Goal: Task Accomplishment & Management: Manage account settings

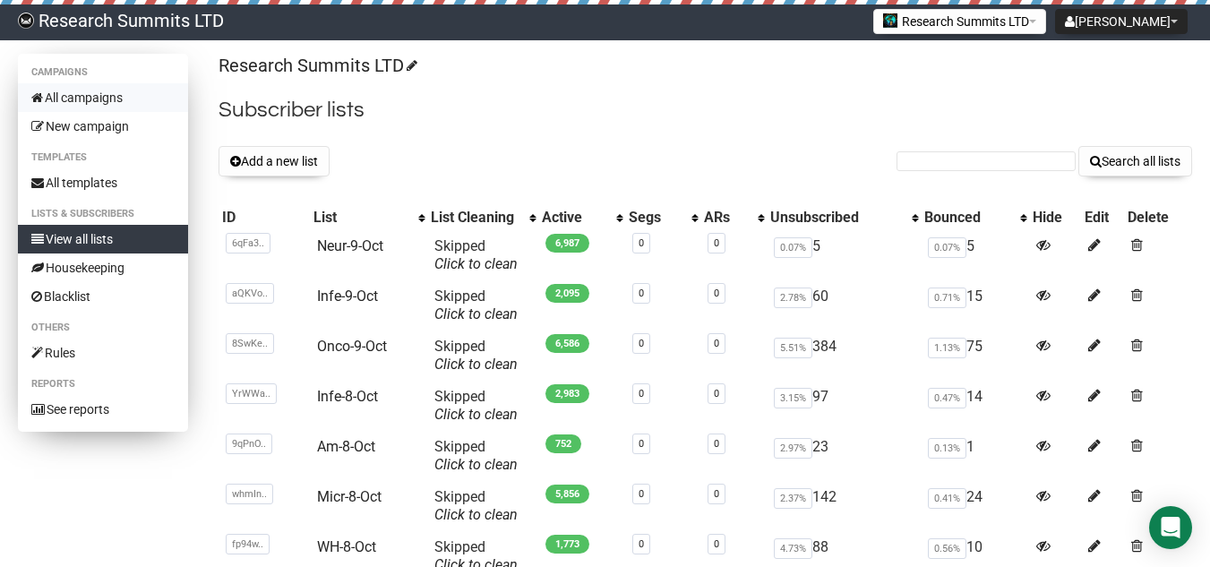
click at [78, 95] on link "All campaigns" at bounding box center [103, 97] width 170 height 29
click at [304, 150] on button "Add a new list" at bounding box center [273, 161] width 111 height 30
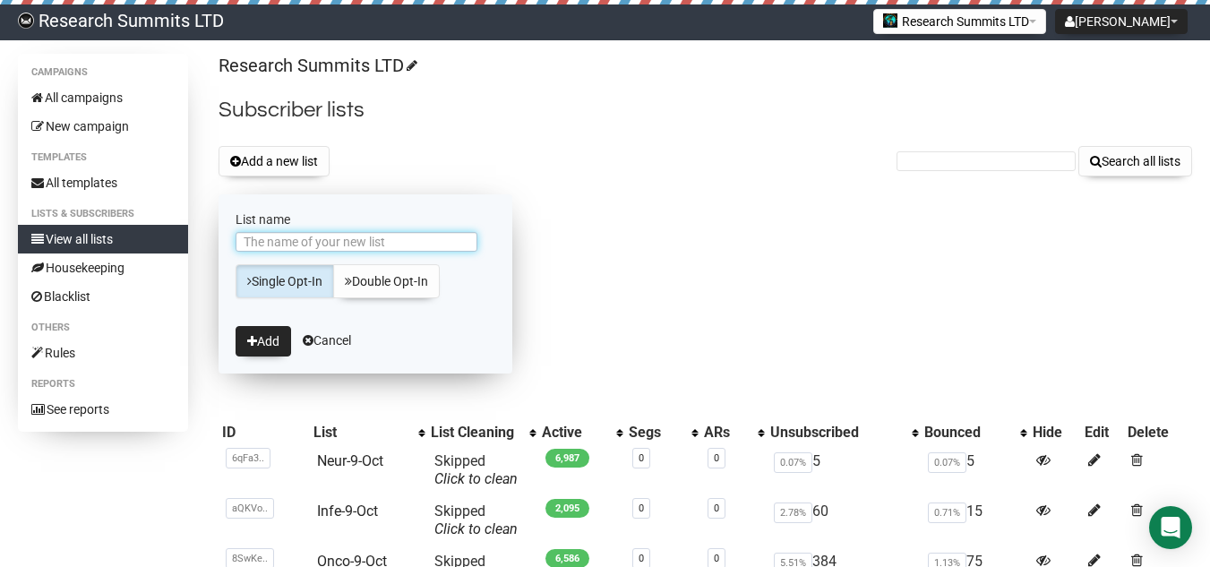
click at [314, 243] on input "List name" at bounding box center [356, 242] width 242 height 20
type input "AM-9-Oct"
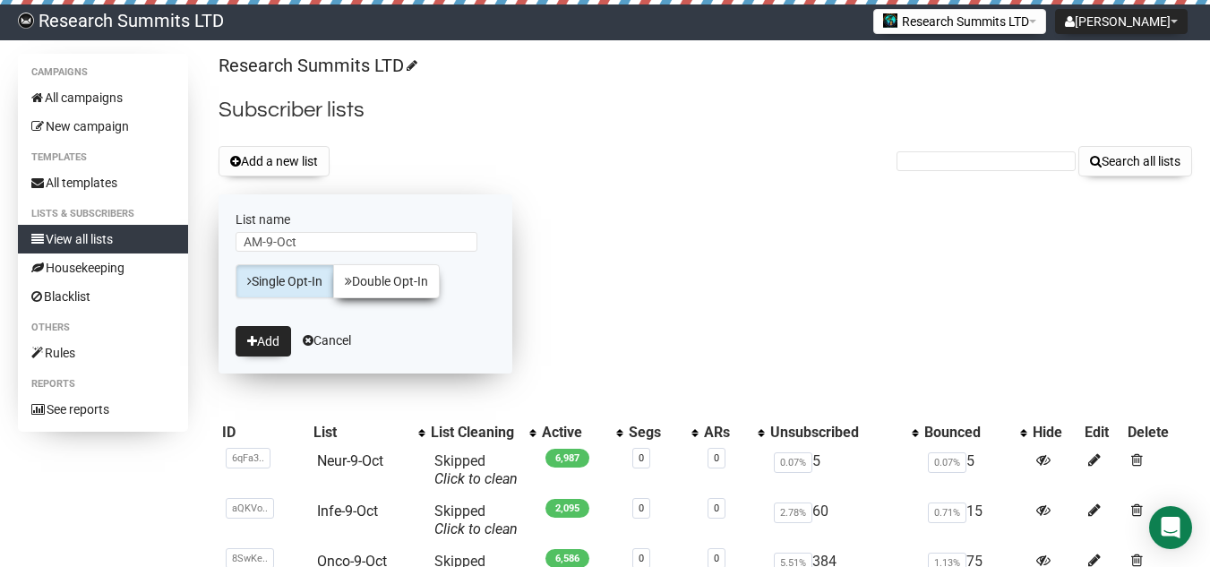
click at [420, 289] on link "Double Opt-In" at bounding box center [386, 281] width 107 height 34
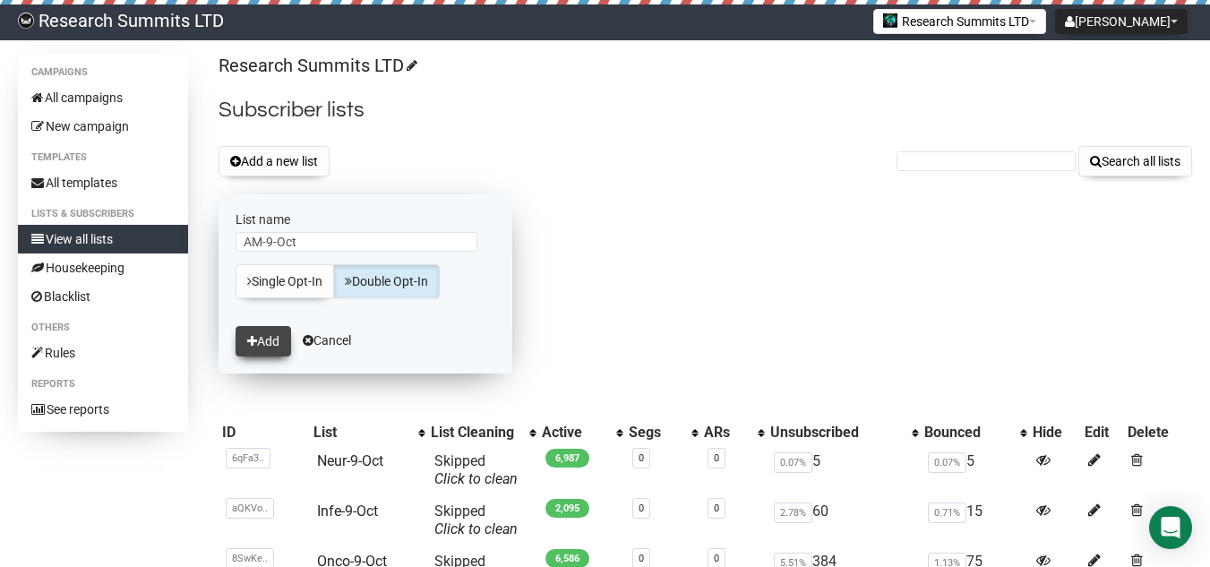
click at [268, 344] on button "Add" at bounding box center [263, 341] width 56 height 30
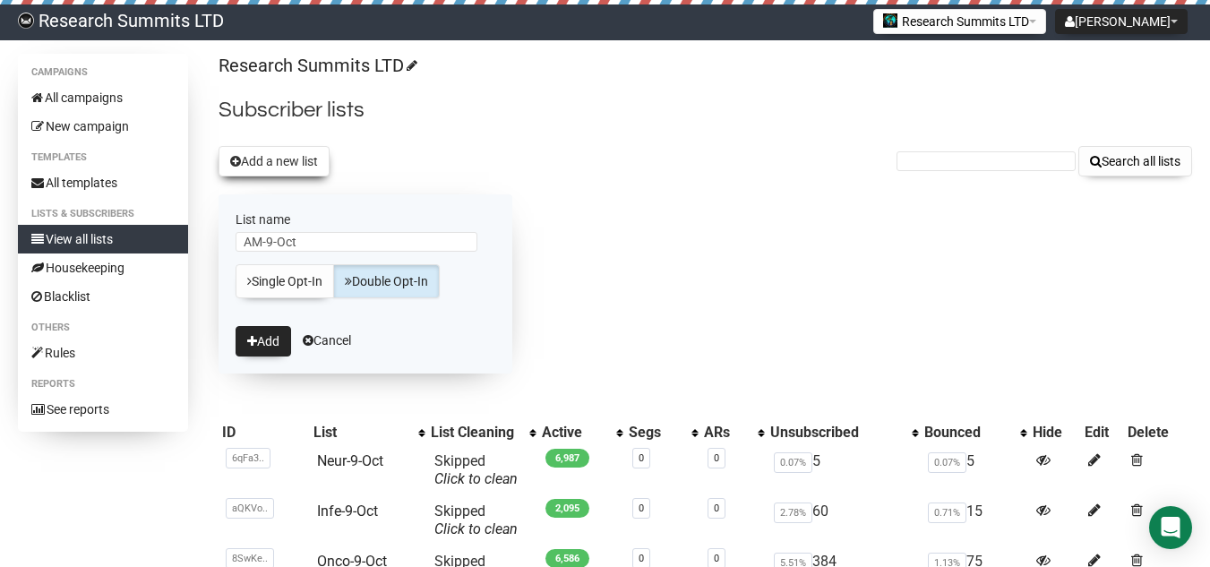
click at [288, 167] on button "Add a new list" at bounding box center [273, 161] width 111 height 30
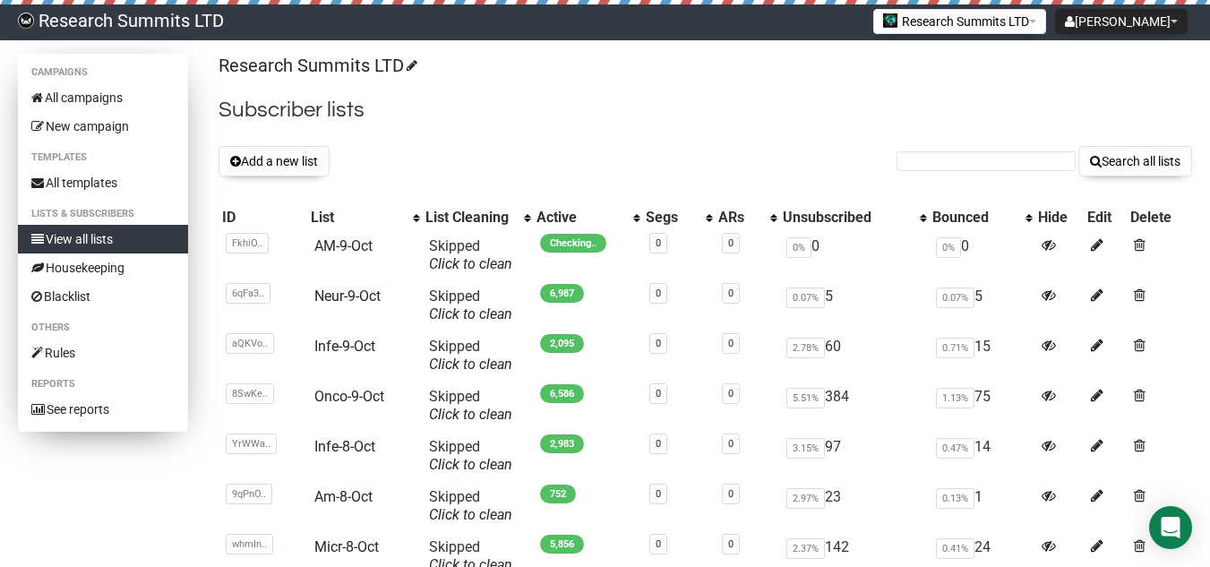
click at [73, 233] on link "View all lists" at bounding box center [103, 239] width 170 height 29
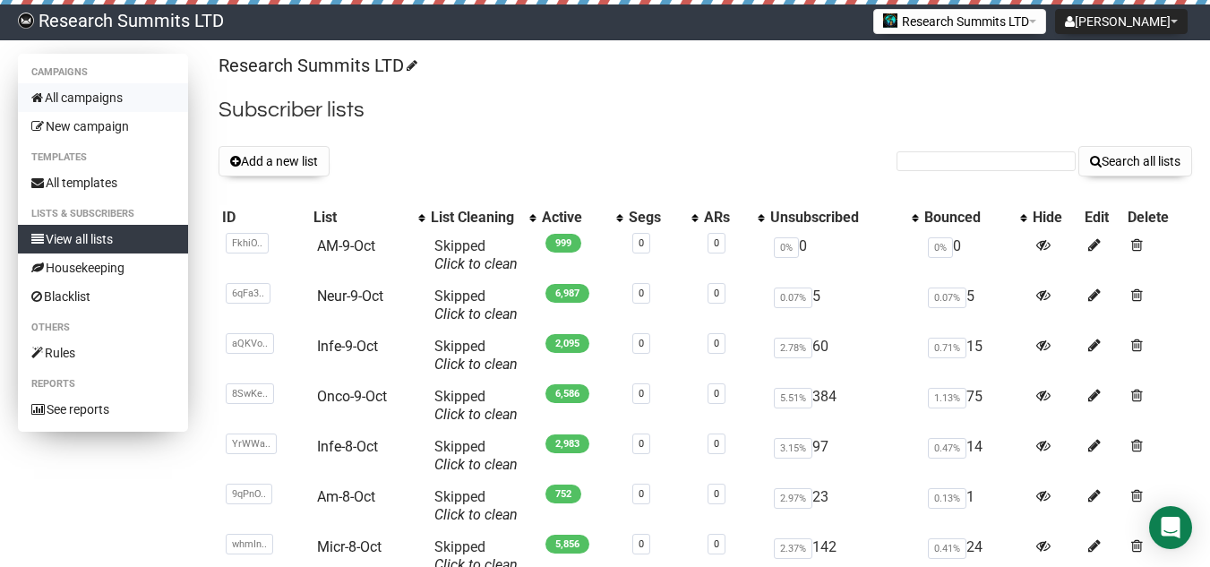
click at [100, 96] on link "All campaigns" at bounding box center [103, 97] width 170 height 29
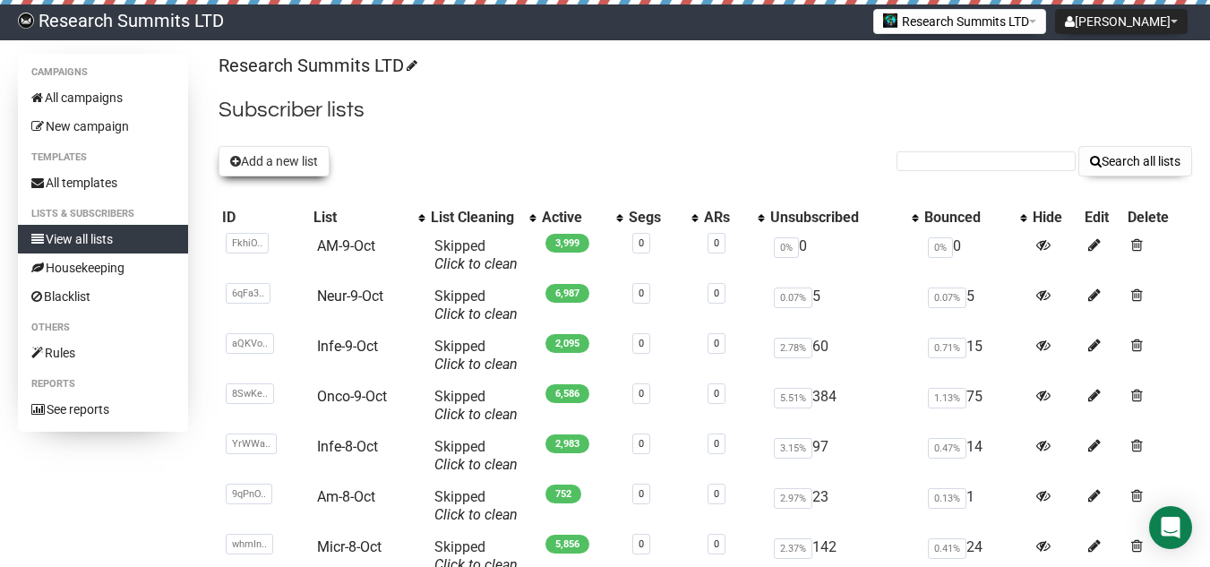
click at [283, 152] on button "Add a new list" at bounding box center [273, 161] width 111 height 30
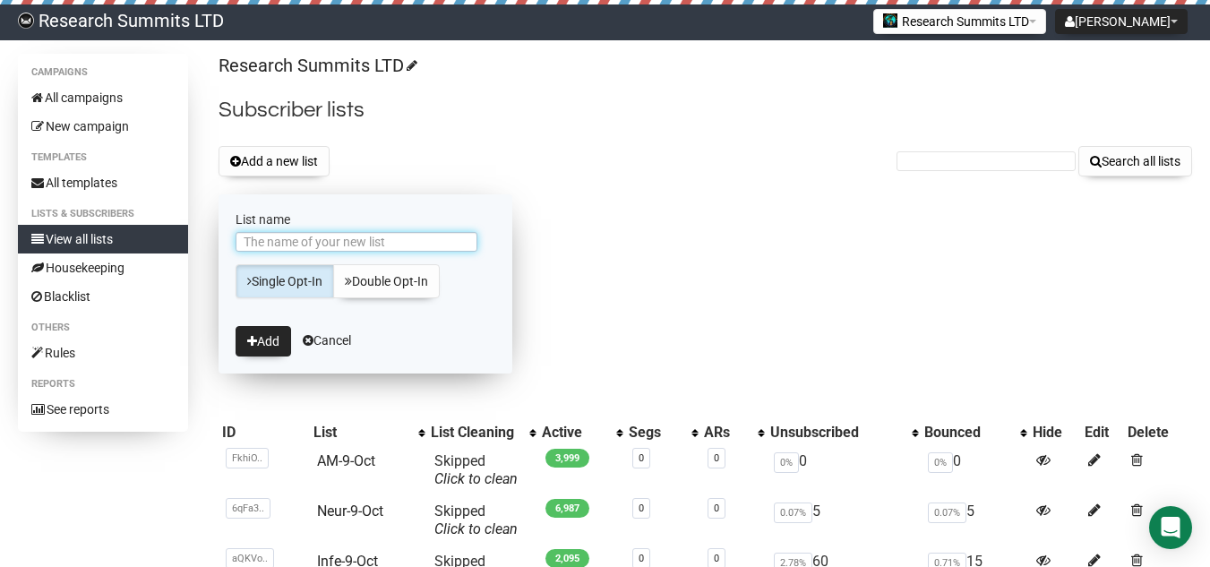
click at [280, 238] on input "List name" at bounding box center [356, 242] width 242 height 20
type input "Micr-9-Oct"
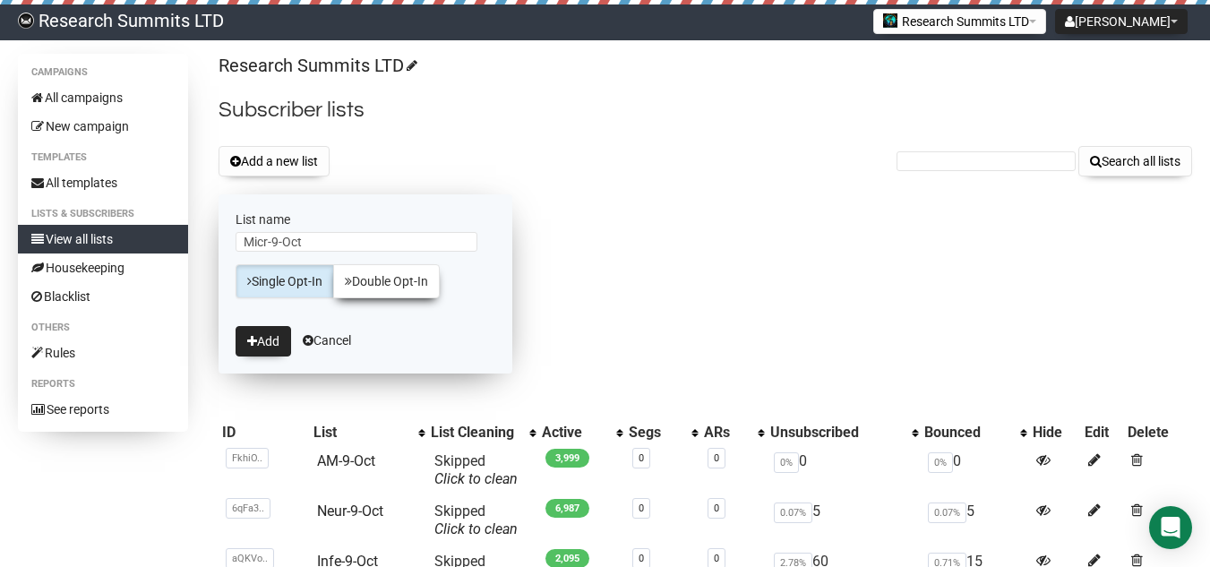
click at [401, 280] on link "Double Opt-In" at bounding box center [386, 281] width 107 height 34
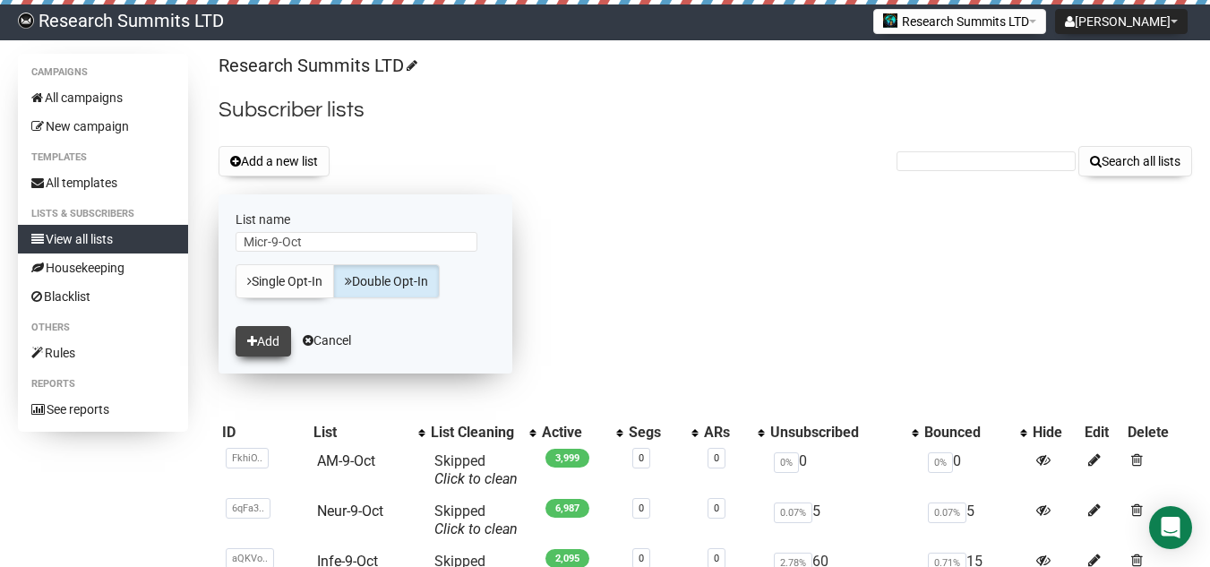
click at [253, 336] on icon "submit" at bounding box center [252, 341] width 10 height 13
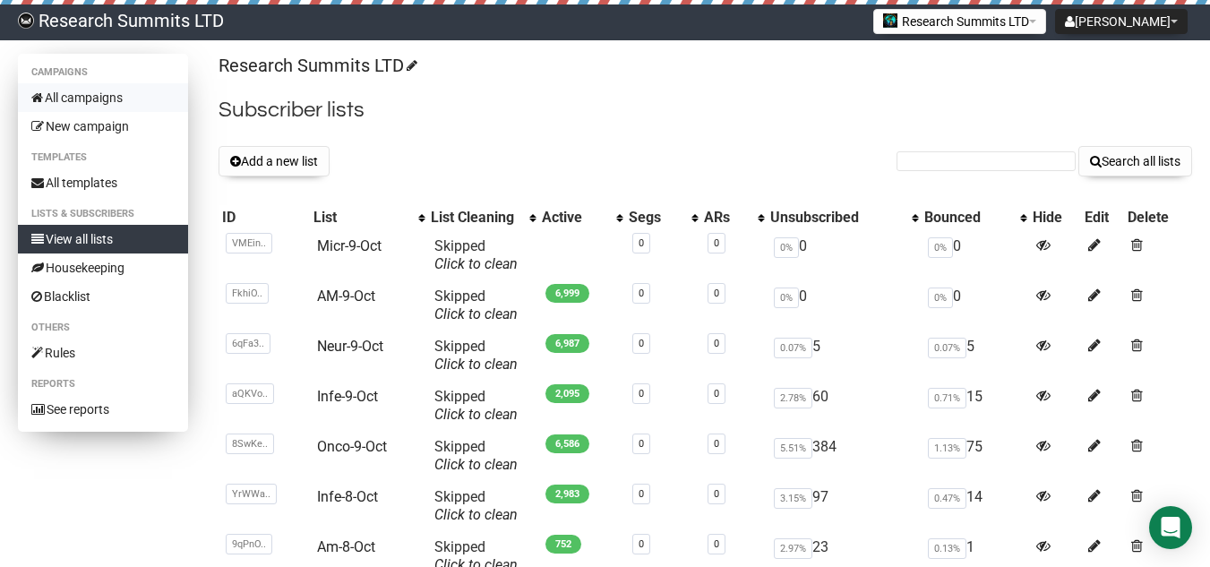
click at [74, 96] on link "All campaigns" at bounding box center [103, 97] width 170 height 29
click at [94, 87] on link "All campaigns" at bounding box center [103, 97] width 170 height 29
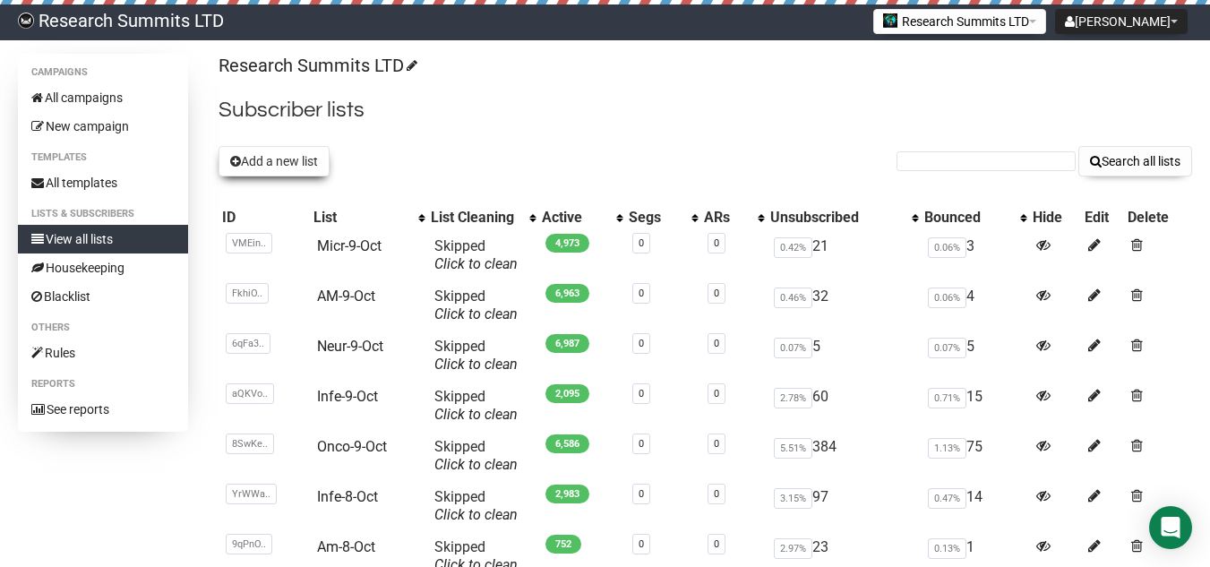
click at [270, 164] on button "Add a new list" at bounding box center [273, 161] width 111 height 30
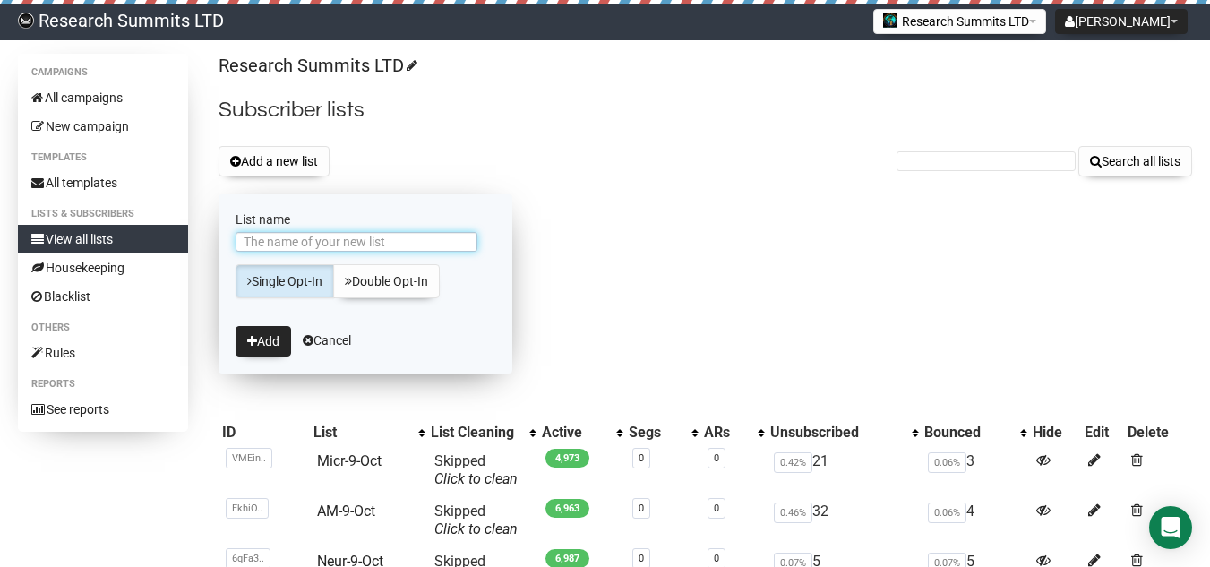
click at [331, 248] on input "List name" at bounding box center [356, 242] width 242 height 20
type input "WH-9-Oct"
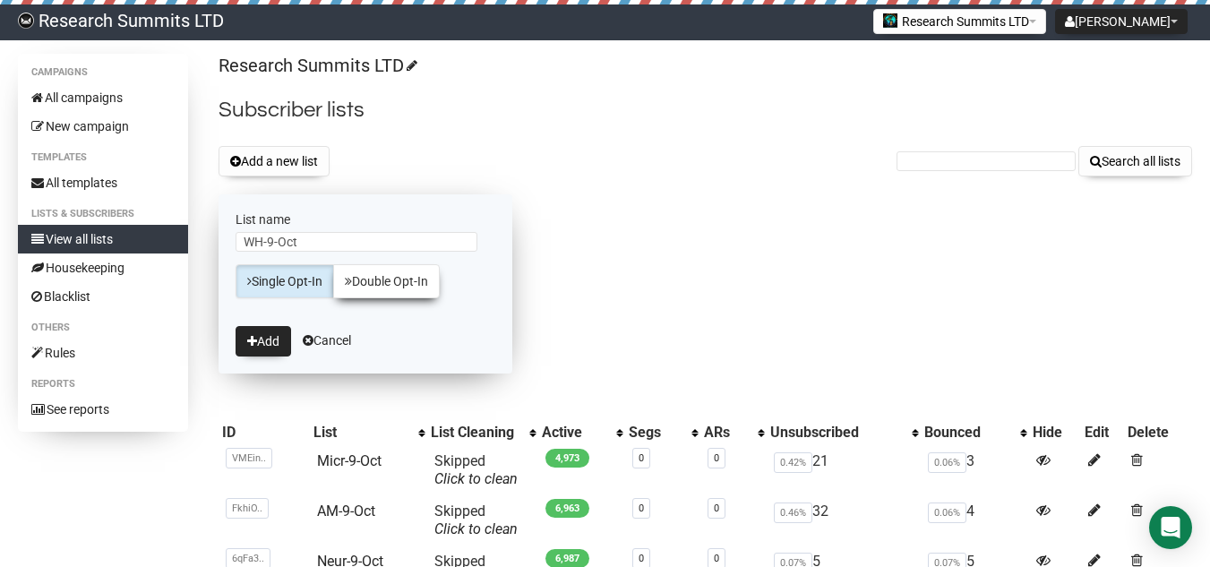
click at [416, 272] on link "Double Opt-In" at bounding box center [386, 281] width 107 height 34
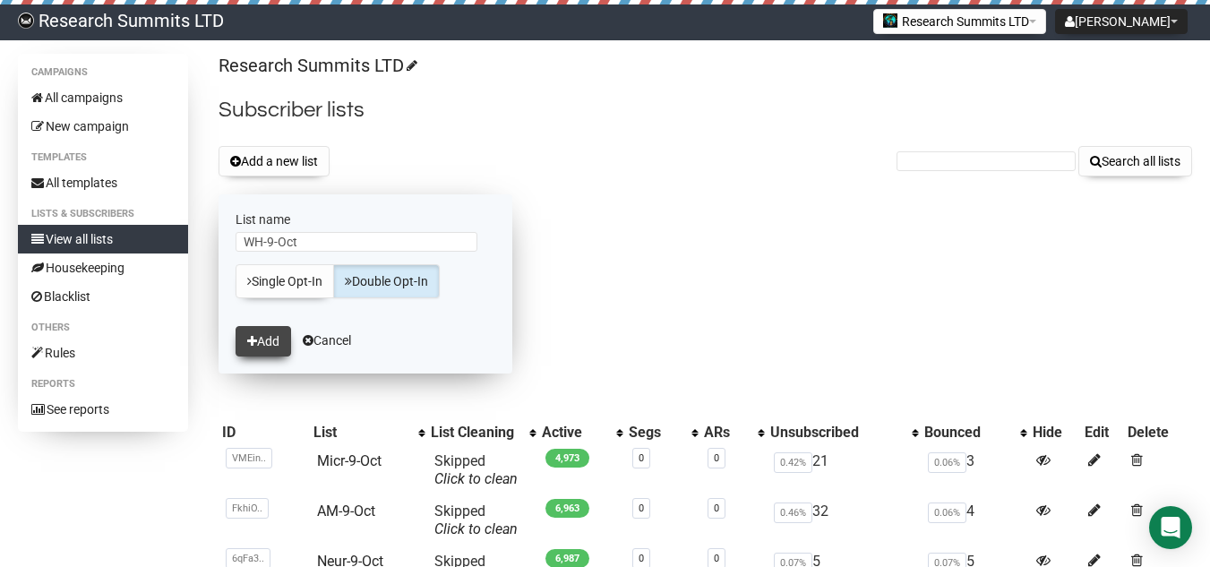
click at [279, 330] on button "Add" at bounding box center [263, 341] width 56 height 30
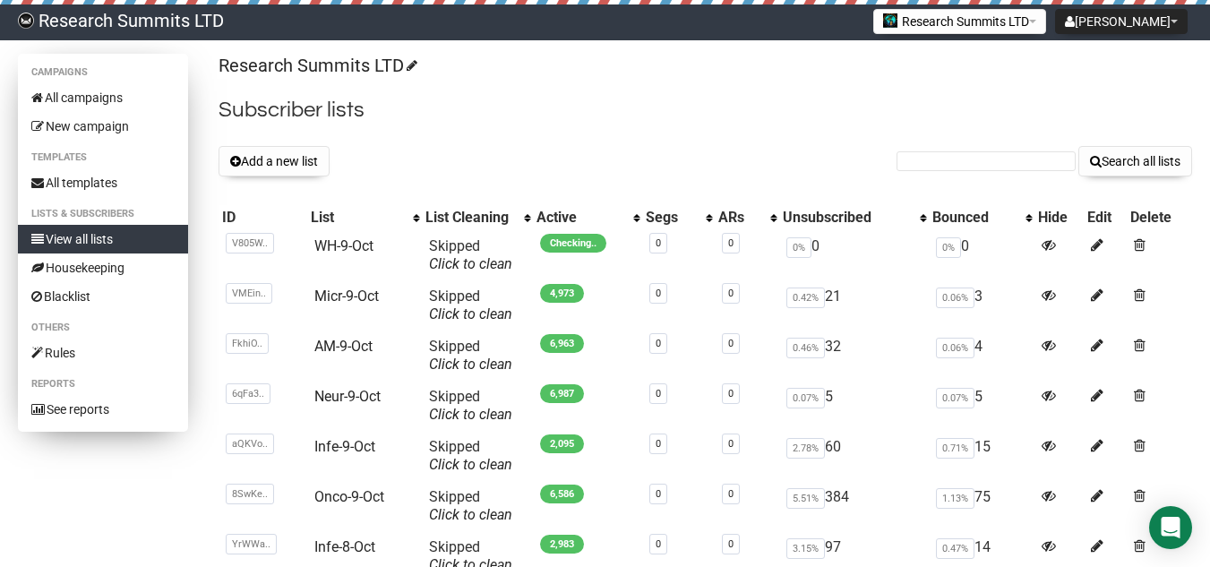
click at [122, 235] on link "View all lists" at bounding box center [103, 239] width 170 height 29
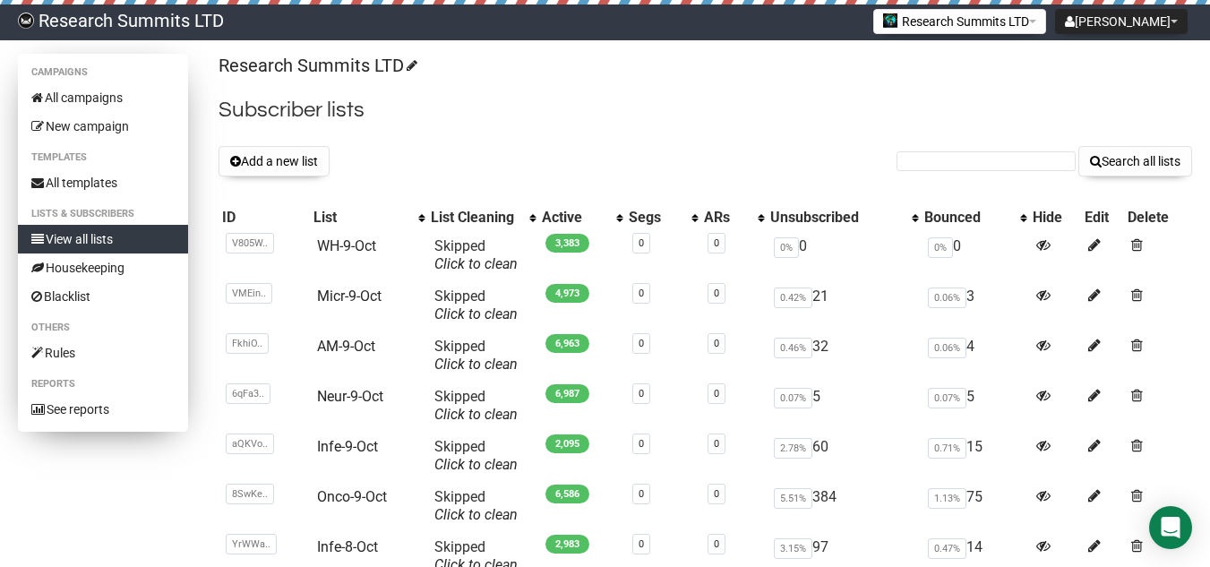
click at [144, 235] on link "View all lists" at bounding box center [103, 239] width 170 height 29
